Goal: Find specific page/section: Locate a particular part of the current website

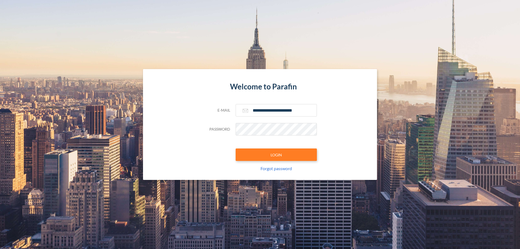
type input "**********"
click at [276, 155] on button "LOGIN" at bounding box center [276, 154] width 81 height 12
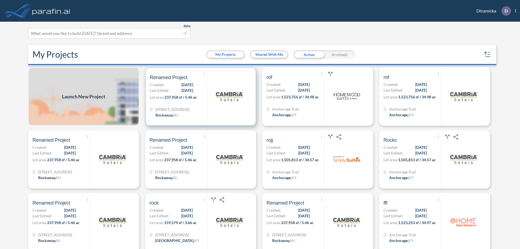
scroll to position [1, 0]
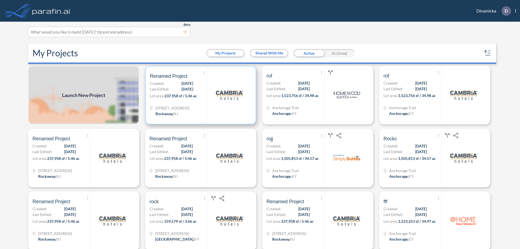
click at [200, 95] on p "Lot area: 237,958 sf / 5.46 ac" at bounding box center [178, 97] width 57 height 8
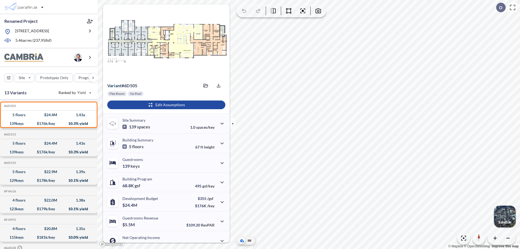
scroll to position [27, 0]
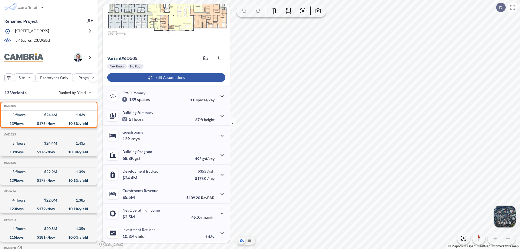
click at [165, 77] on div "button" at bounding box center [166, 77] width 118 height 9
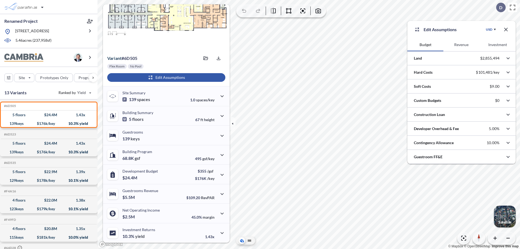
click at [461, 45] on button "Revenue" at bounding box center [461, 44] width 36 height 13
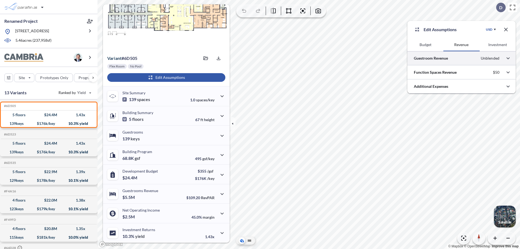
click at [461, 58] on div at bounding box center [461, 58] width 108 height 14
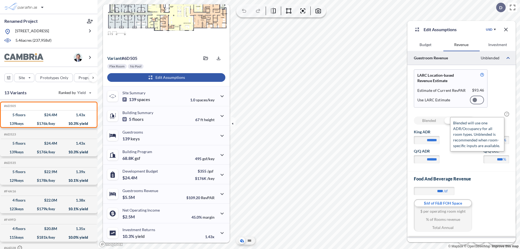
scroll to position [23, 0]
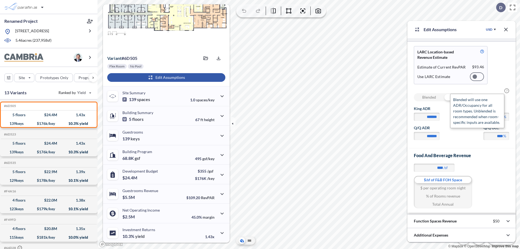
click at [507, 91] on span "?" at bounding box center [506, 90] width 5 height 5
